Goal: Task Accomplishment & Management: Use online tool/utility

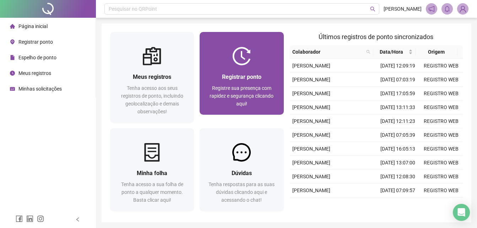
click at [263, 79] on div "Registrar ponto" at bounding box center [241, 76] width 67 height 9
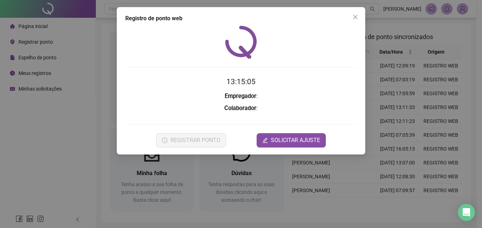
click at [326, 38] on div at bounding box center [240, 42] width 231 height 33
click at [357, 18] on icon "close" at bounding box center [355, 17] width 6 height 6
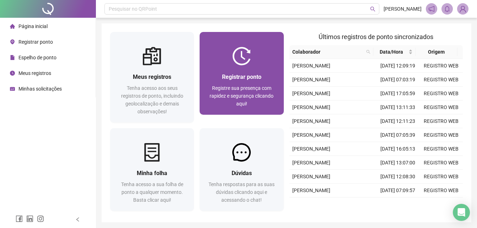
click at [257, 82] on div "Registrar ponto Registre sua presença com rapidez e segurança clicando aqui!" at bounding box center [241, 89] width 67 height 35
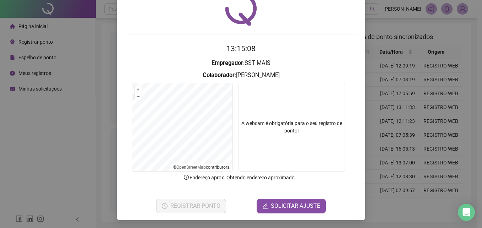
scroll to position [34, 0]
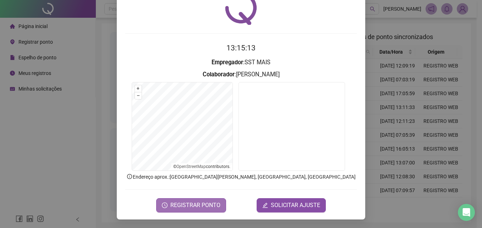
click at [208, 203] on span "REGISTRAR PONTO" at bounding box center [195, 205] width 50 height 9
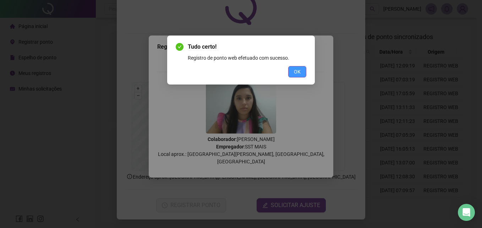
click at [295, 75] on span "OK" at bounding box center [297, 72] width 7 height 8
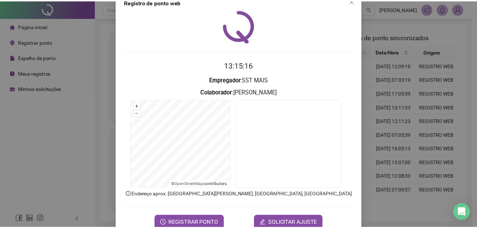
scroll to position [0, 0]
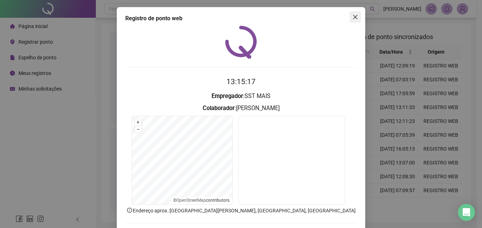
click at [355, 17] on icon "close" at bounding box center [355, 17] width 6 height 6
